Goal: Obtain resource: Obtain resource

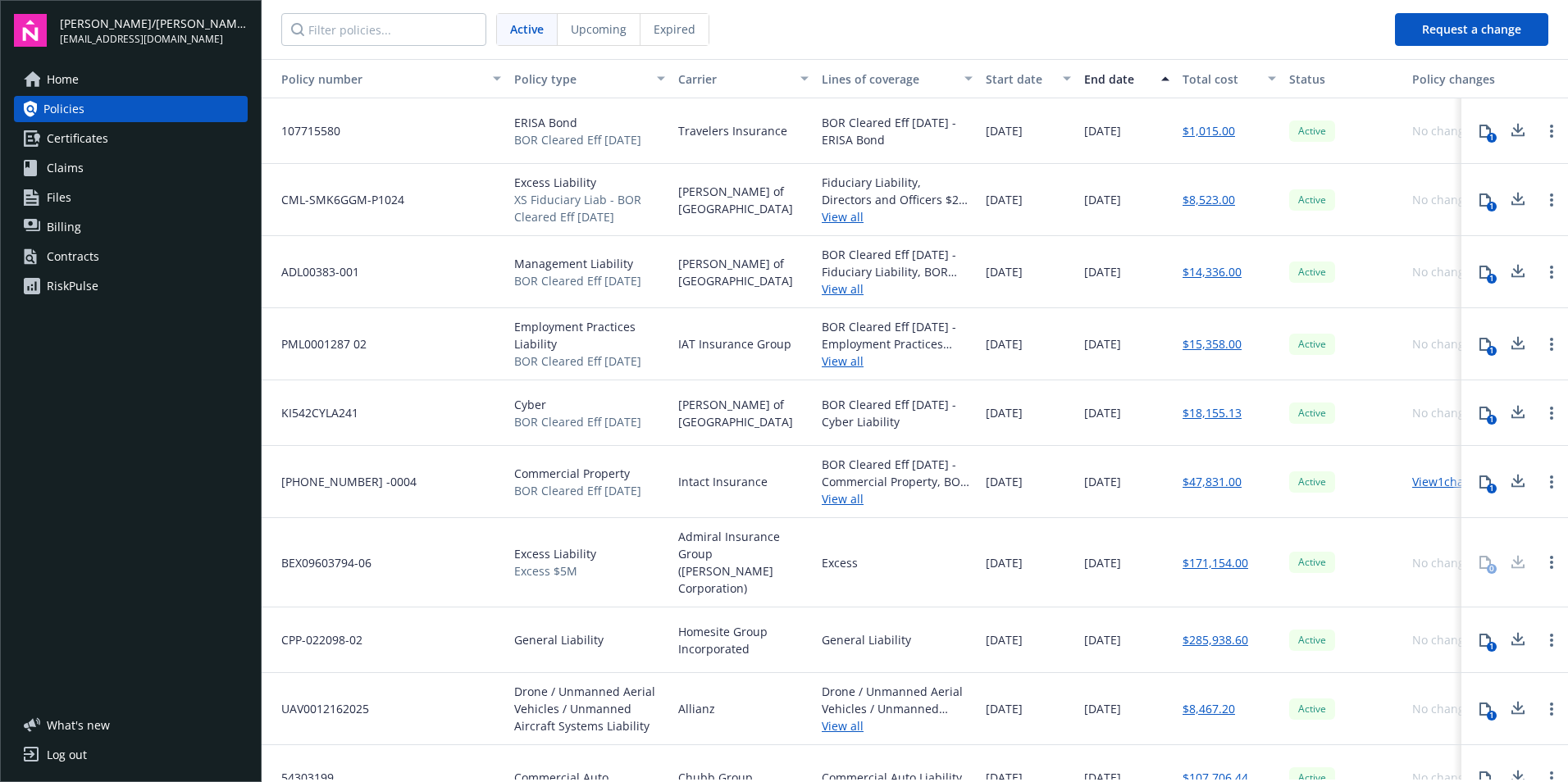
click at [148, 146] on link "Certificates" at bounding box center [131, 139] width 234 height 26
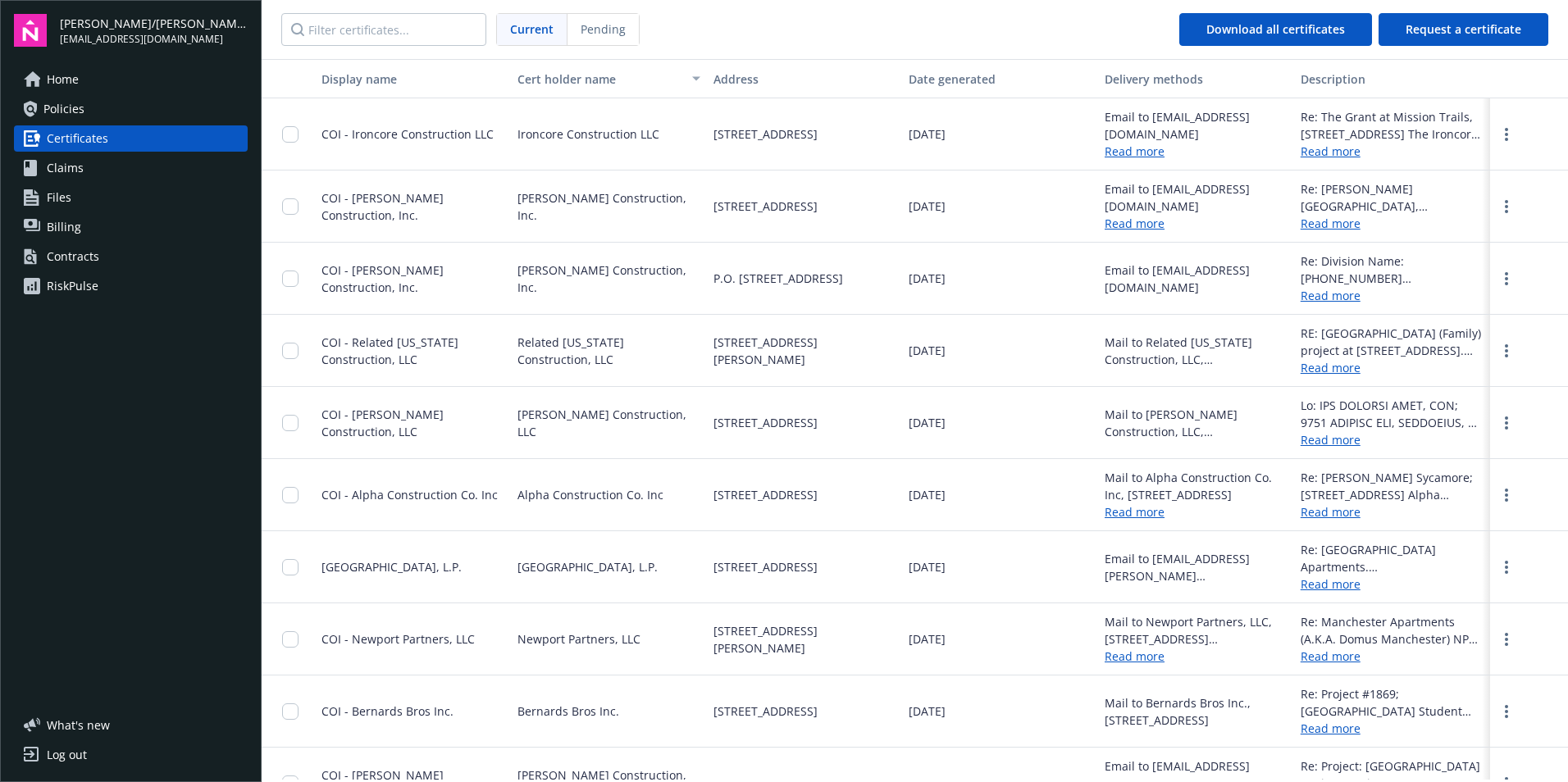
click at [58, 202] on span "Files" at bounding box center [59, 197] width 25 height 26
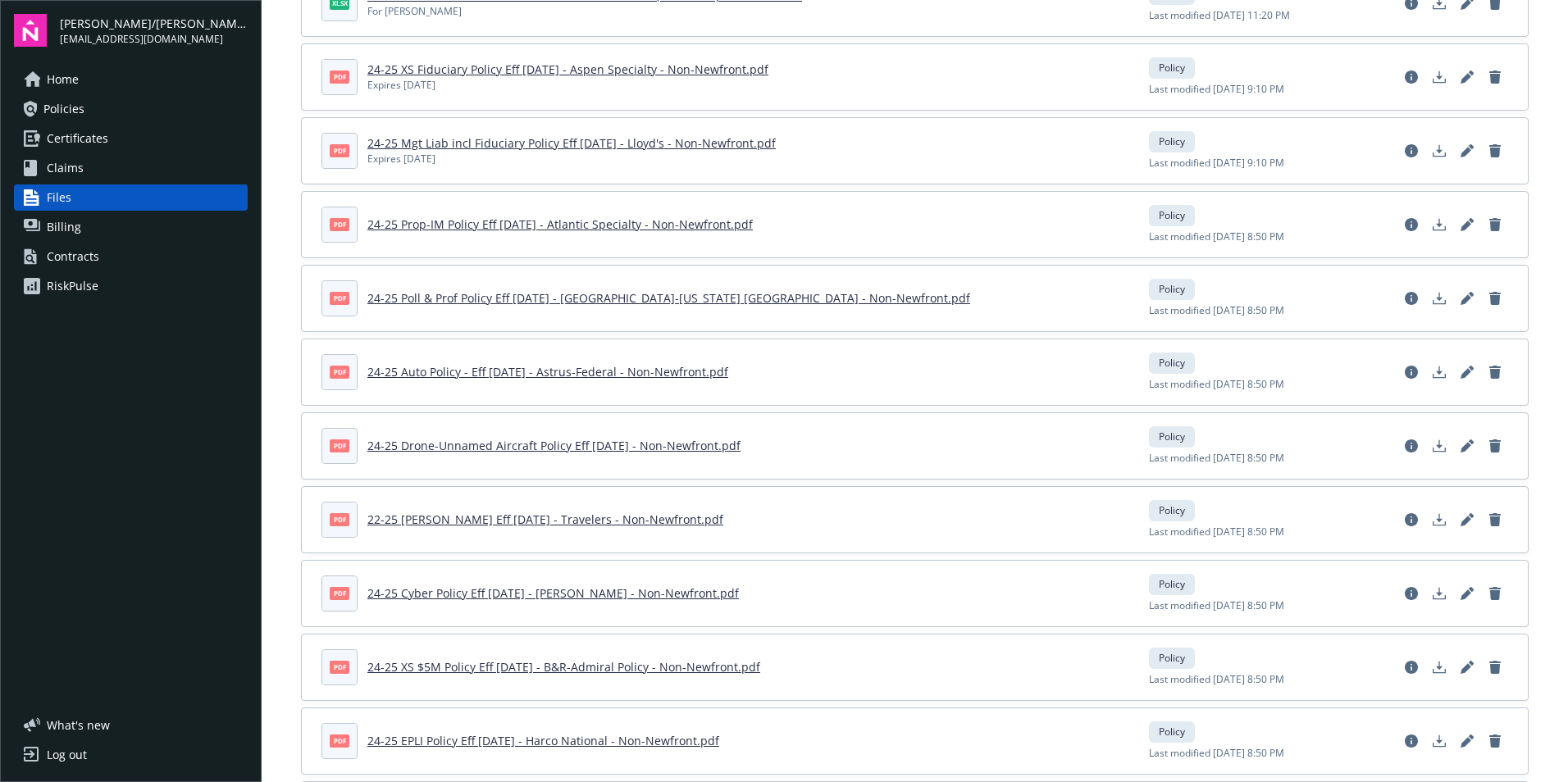
scroll to position [2705, 0]
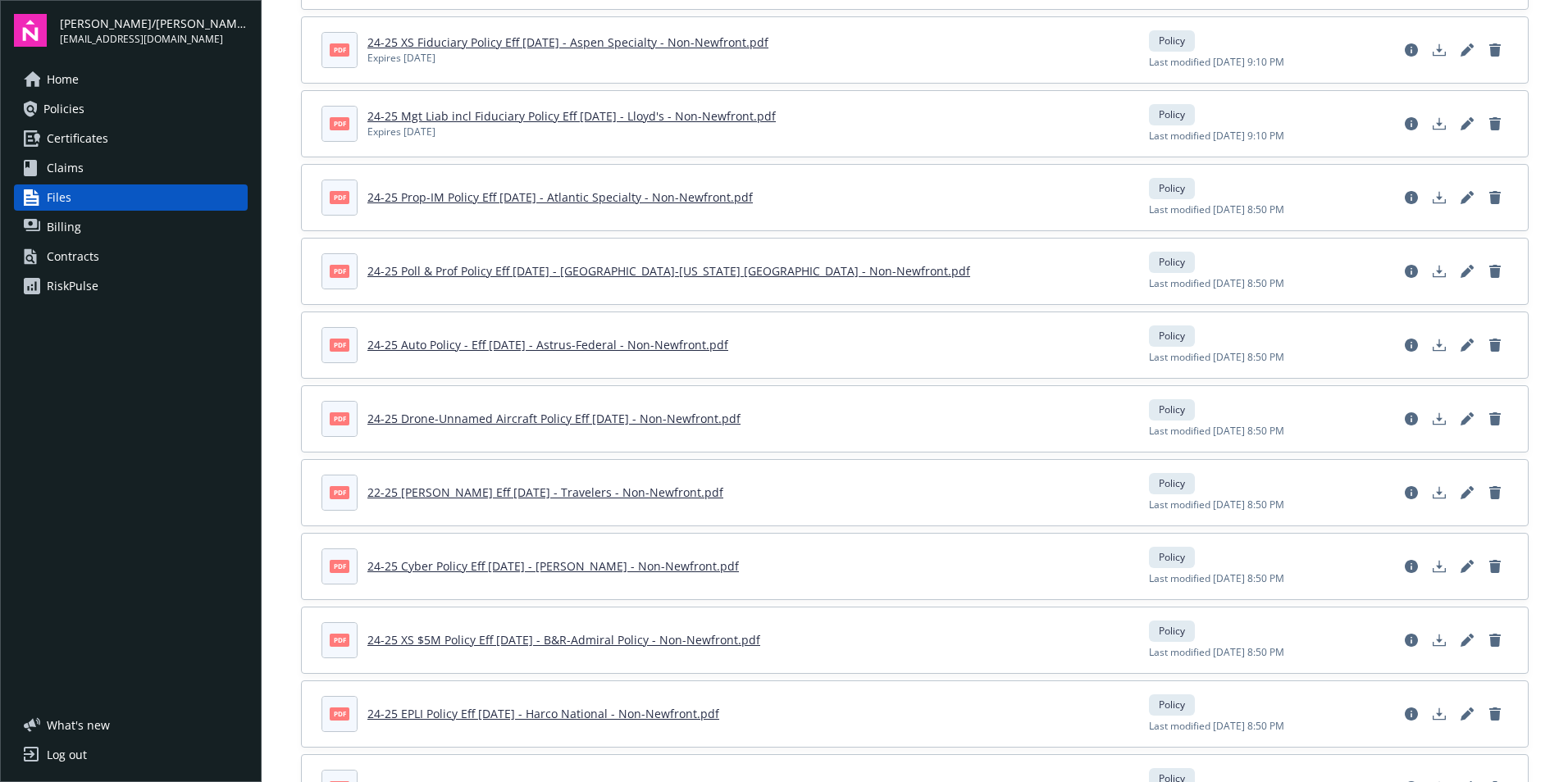
click at [502, 345] on link "24-25 Auto Policy - Eff [DATE] - Astrus-Federal - Non-Newfront.pdf" at bounding box center [548, 344] width 361 height 16
click at [86, 140] on span "Certificates" at bounding box center [78, 139] width 61 height 26
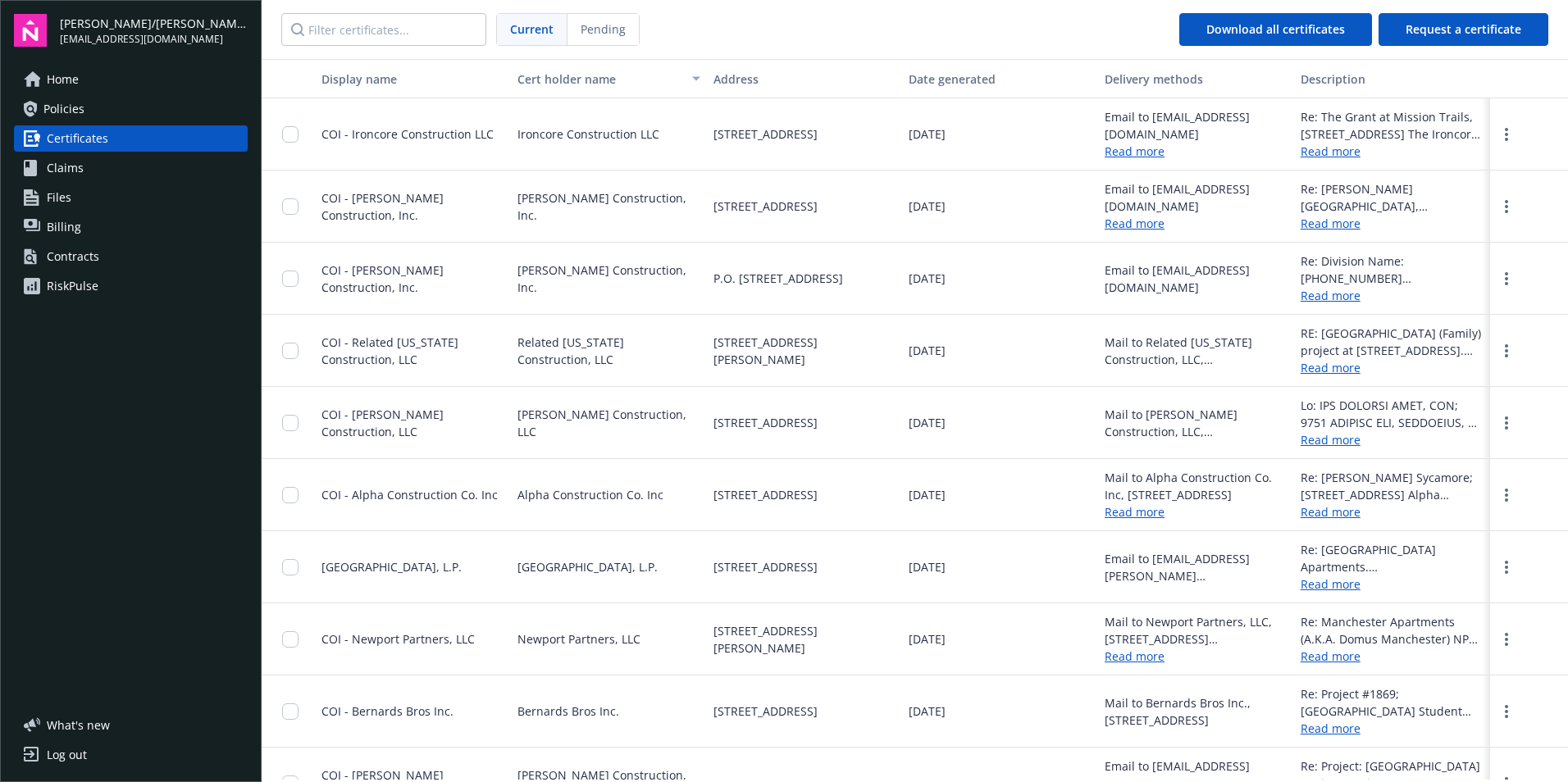
click at [56, 106] on span "Policies" at bounding box center [64, 109] width 41 height 26
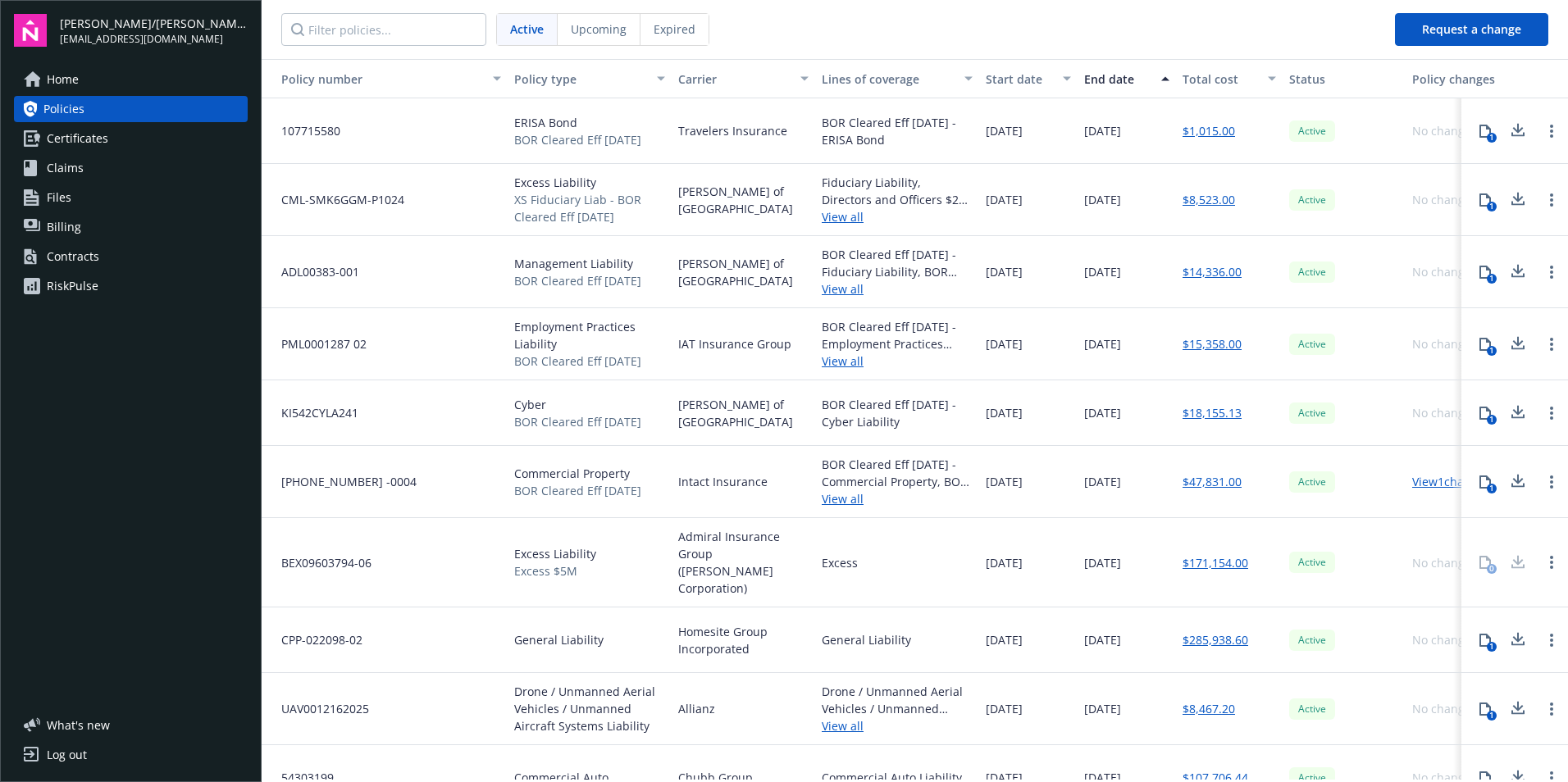
click at [75, 83] on span "Home" at bounding box center [63, 79] width 32 height 26
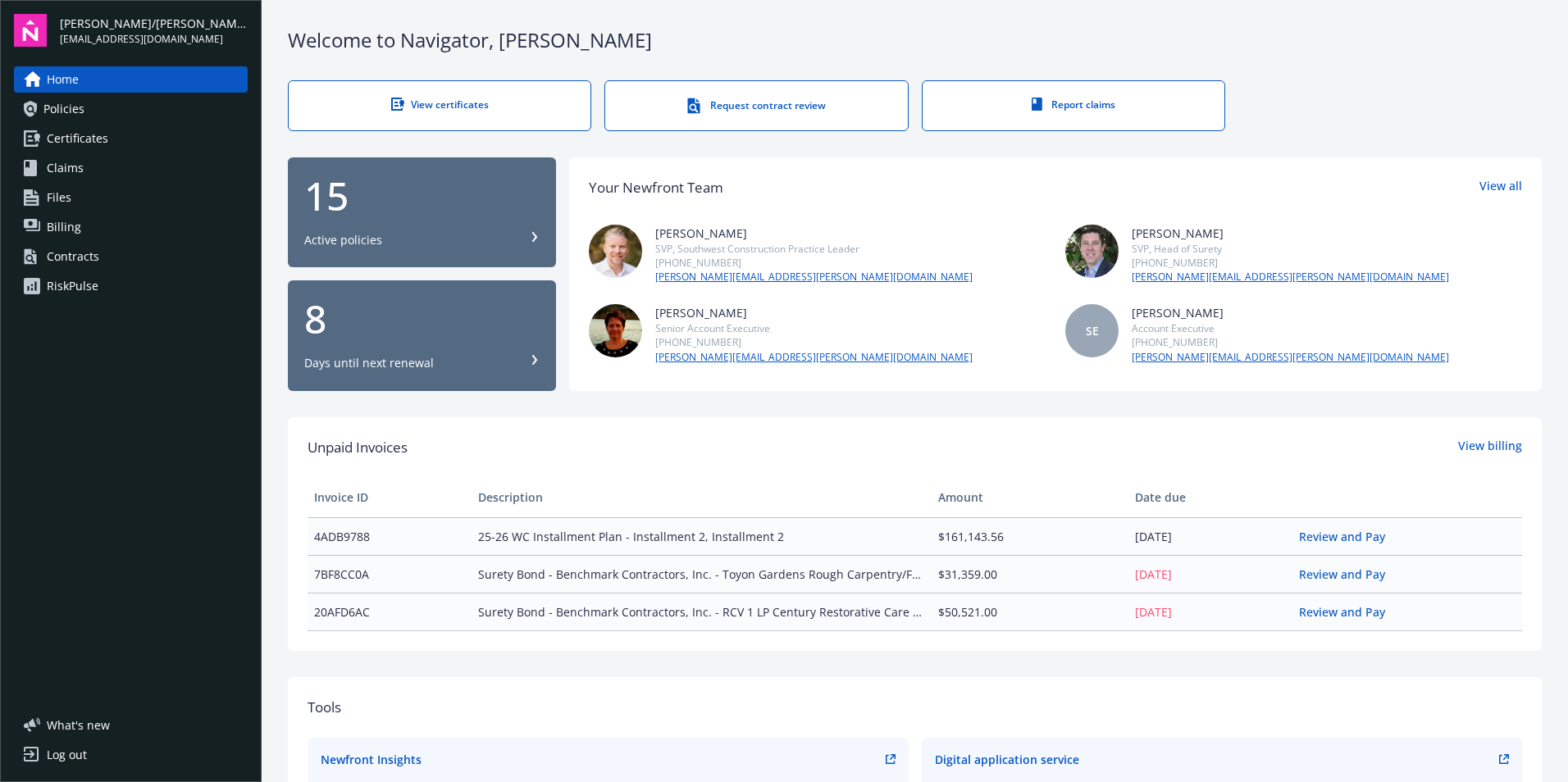
click at [872, 409] on div "Welcome to Navigator , [PERSON_NAME] View certificates Request contract review …" at bounding box center [915, 605] width 1307 height 1211
